Goal: Task Accomplishment & Management: Manage account settings

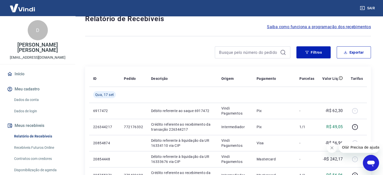
scroll to position [25, 0]
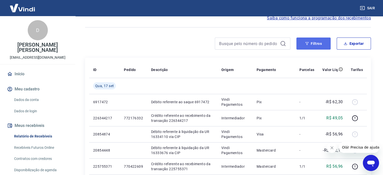
click at [313, 47] on button "Filtros" at bounding box center [314, 44] width 34 height 12
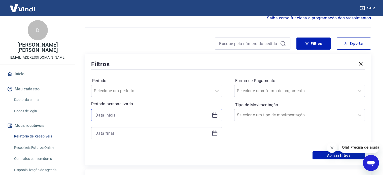
click at [165, 115] on input at bounding box center [153, 115] width 114 height 8
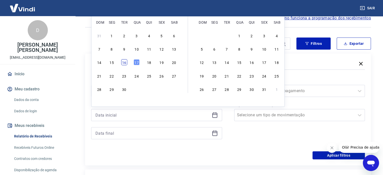
click at [125, 61] on div "16" at bounding box center [124, 62] width 6 height 6
click at [125, 61] on div "Filtros" at bounding box center [228, 64] width 274 height 9
type input "[DATE]"
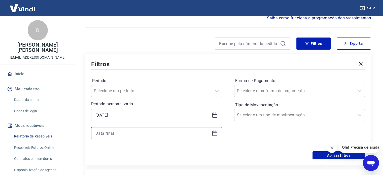
click at [128, 134] on input at bounding box center [153, 134] width 114 height 8
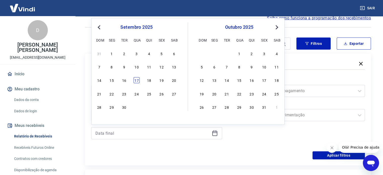
click at [136, 79] on div "17" at bounding box center [137, 80] width 6 height 6
click at [136, 79] on label "Período" at bounding box center [156, 81] width 129 height 6
type input "[DATE]"
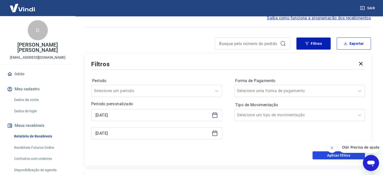
drag, startPoint x: 328, startPoint y: 153, endPoint x: 341, endPoint y: 75, distance: 78.7
click at [328, 153] on button "Aplicar filtros" at bounding box center [339, 156] width 52 height 8
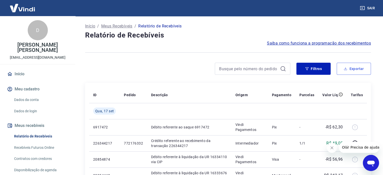
click at [360, 70] on button "Exportar" at bounding box center [354, 69] width 34 height 12
type input "[DATE]"
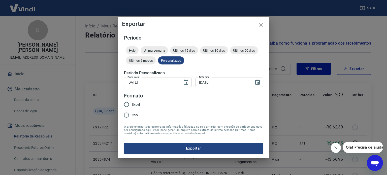
click at [126, 104] on input "Excel" at bounding box center [126, 104] width 11 height 11
radio input "true"
click at [163, 147] on button "Exportar" at bounding box center [193, 148] width 139 height 11
